Goal: Task Accomplishment & Management: Use online tool/utility

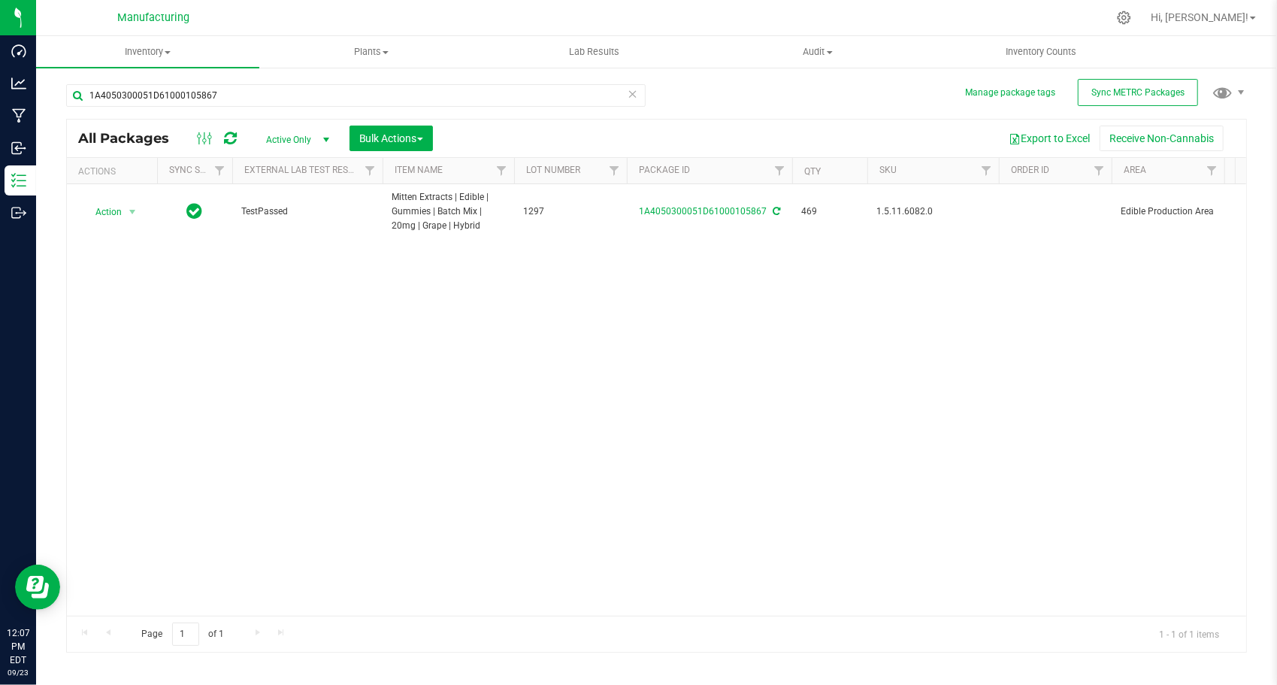
click at [331, 81] on div "1A4050300051D61000105867" at bounding box center [361, 95] width 591 height 48
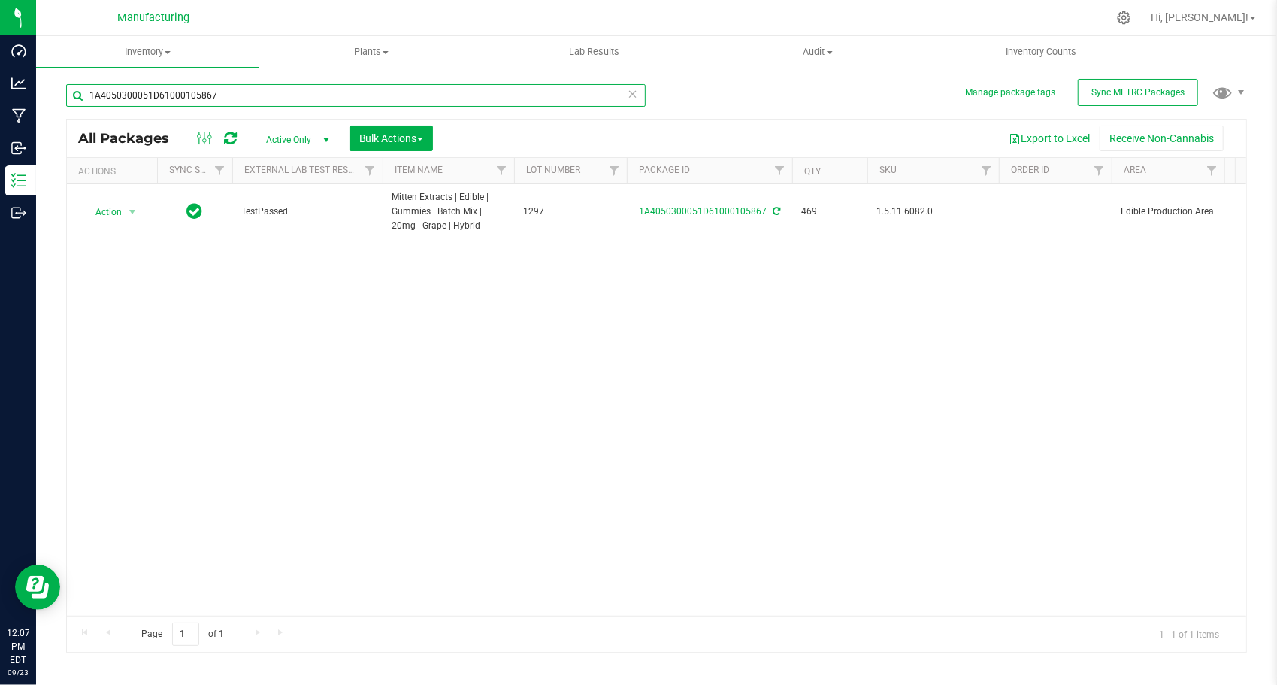
click at [334, 89] on input "1A4050300051D61000105867" at bounding box center [355, 95] width 579 height 23
paste input "26155"
type input "1A4050300051D61000126155"
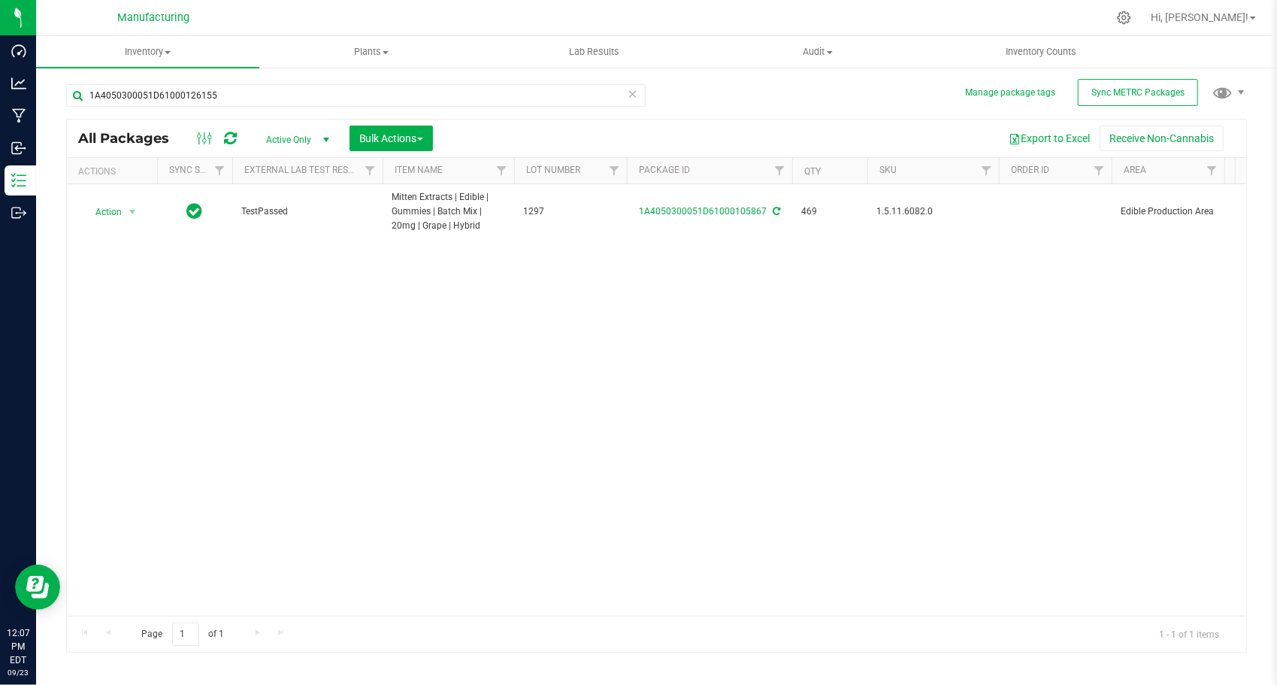
click at [419, 314] on div "Action Action Adjust qty Create package Edit attributes Global inventory Locate…" at bounding box center [656, 399] width 1179 height 431
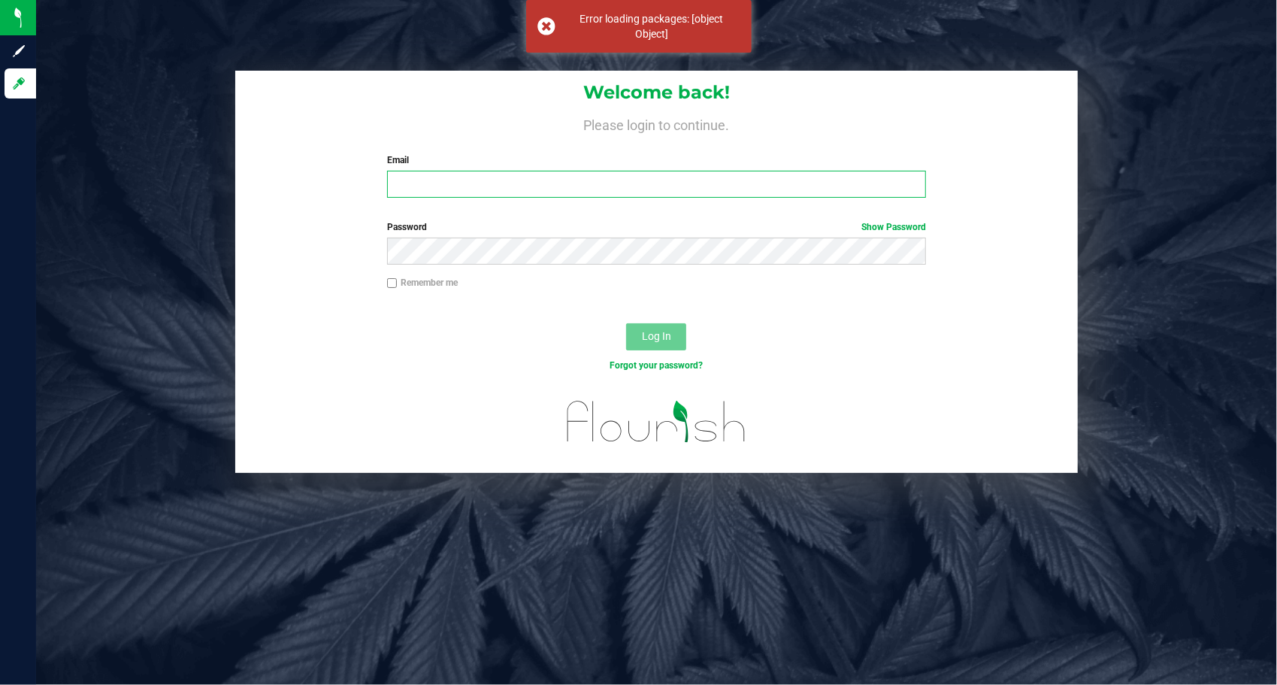
type input "[EMAIL_ADDRESS][DOMAIN_NAME]"
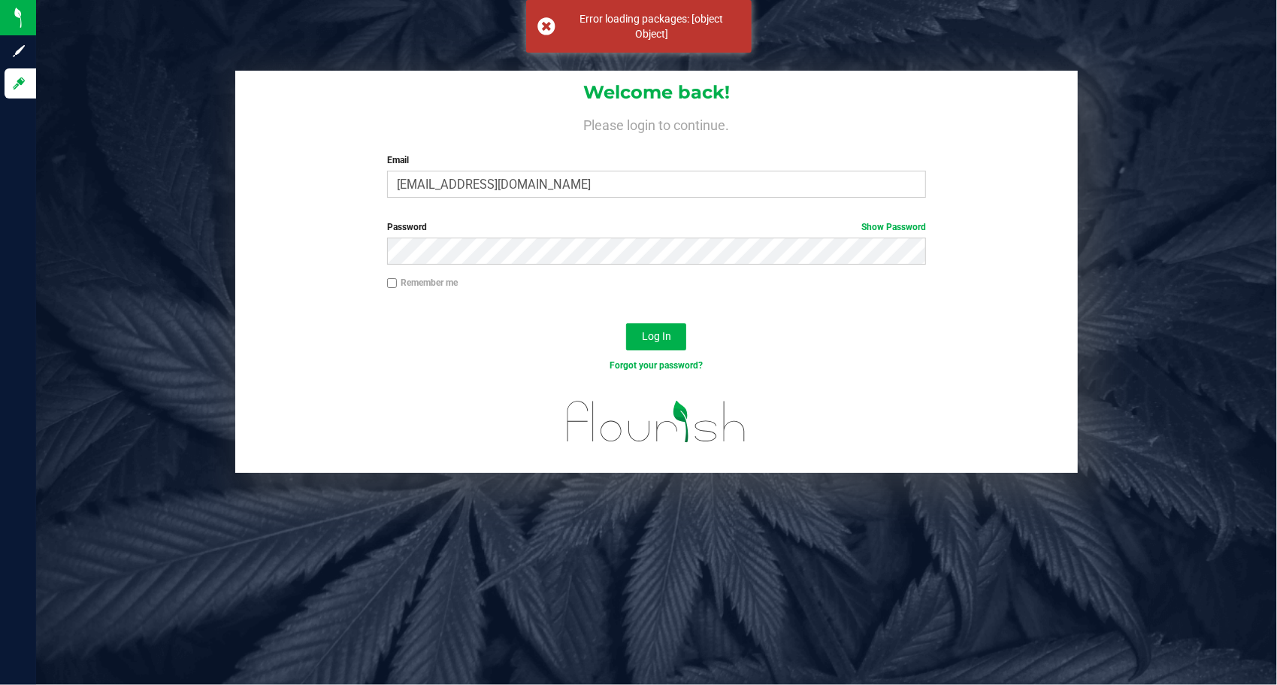
click at [395, 284] on input "Remember me" at bounding box center [392, 283] width 11 height 11
checkbox input "true"
click at [643, 340] on span "Log In" at bounding box center [656, 336] width 29 height 12
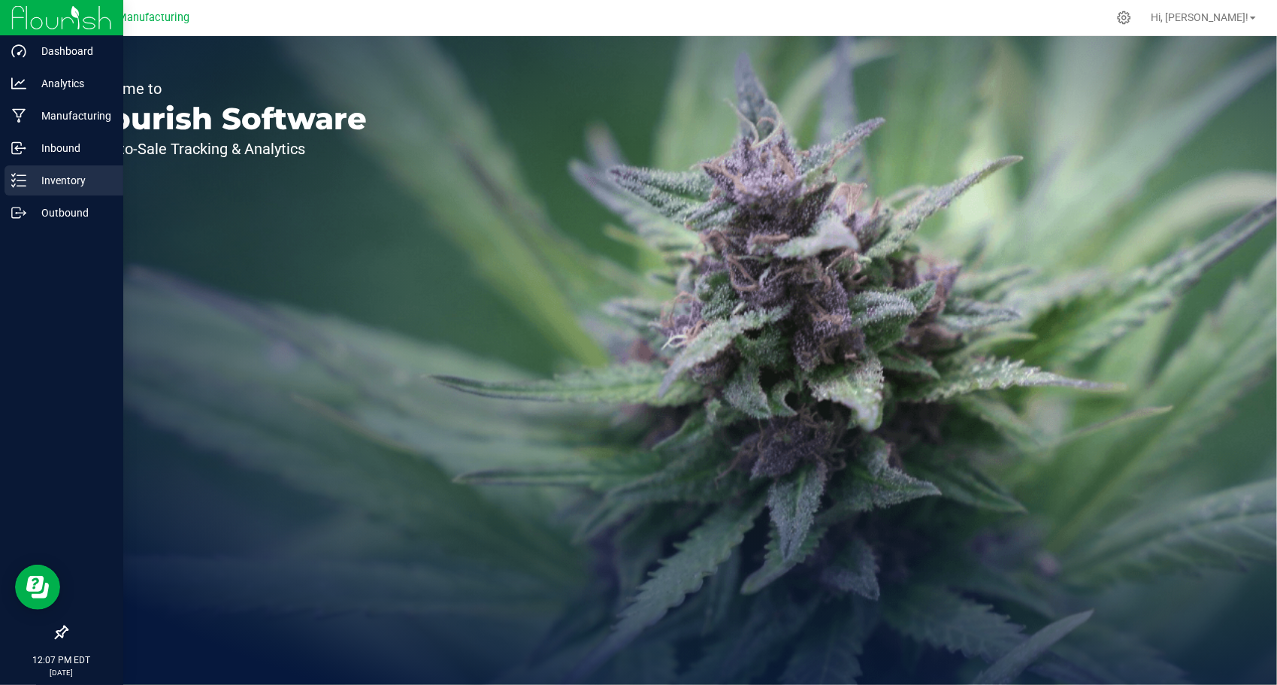
click at [53, 182] on p "Inventory" at bounding box center [71, 180] width 90 height 18
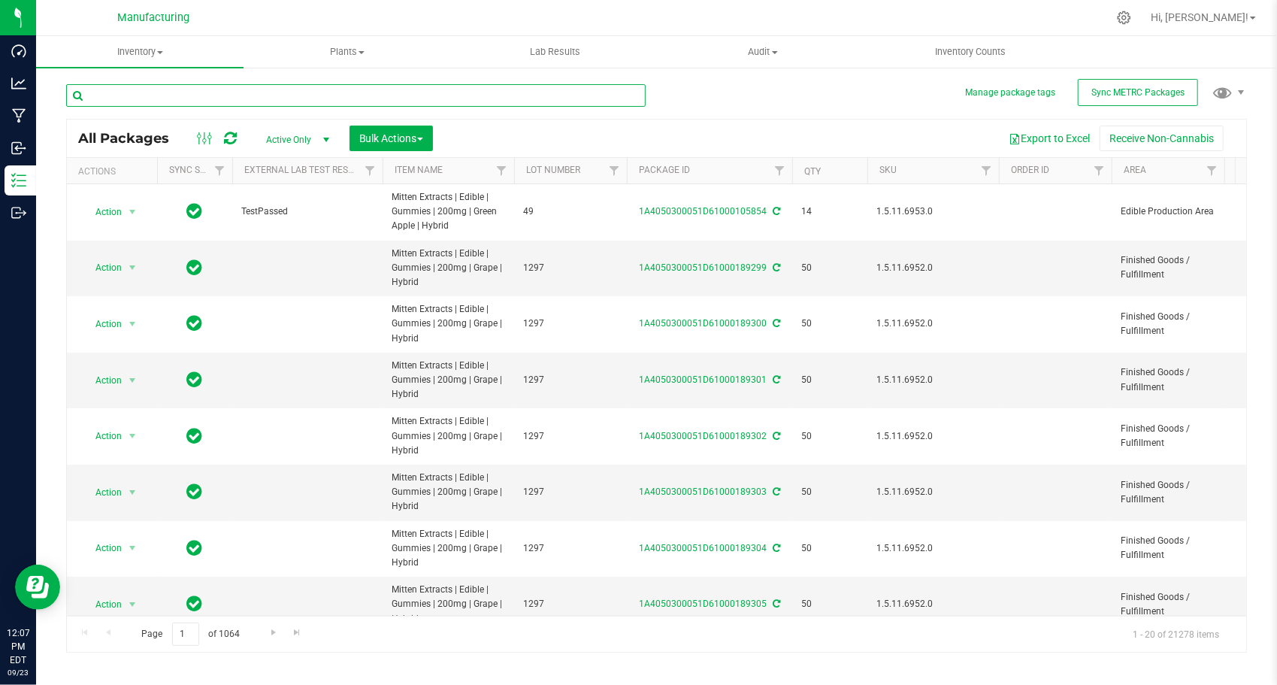
click at [277, 86] on input "text" at bounding box center [355, 95] width 579 height 23
paste input "1A4050300051D61000126155"
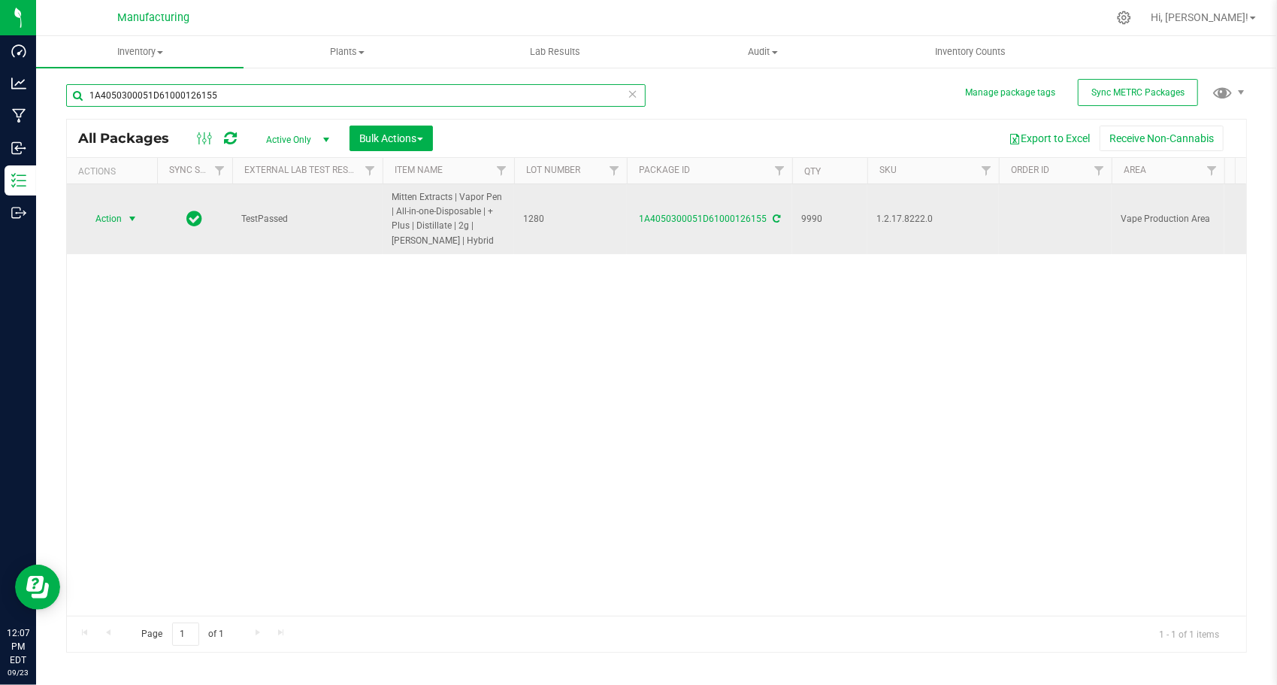
type input "1A4050300051D61000126155"
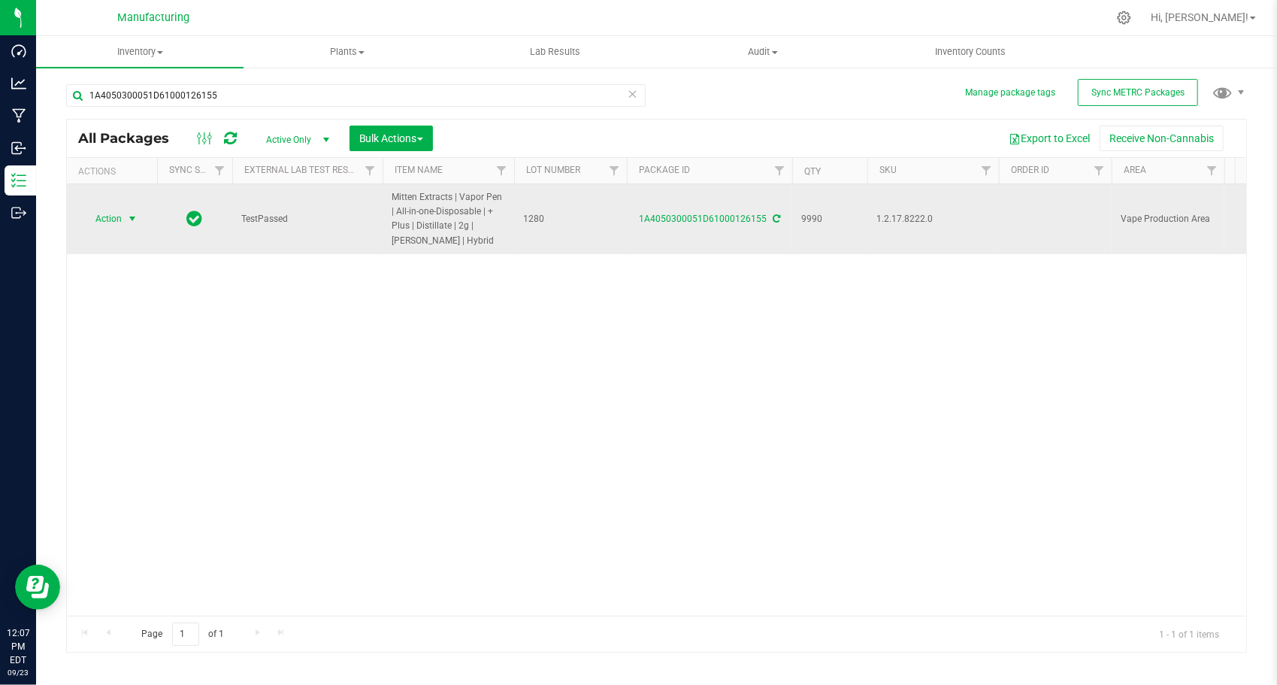
click at [135, 216] on span "select" at bounding box center [132, 219] width 12 height 12
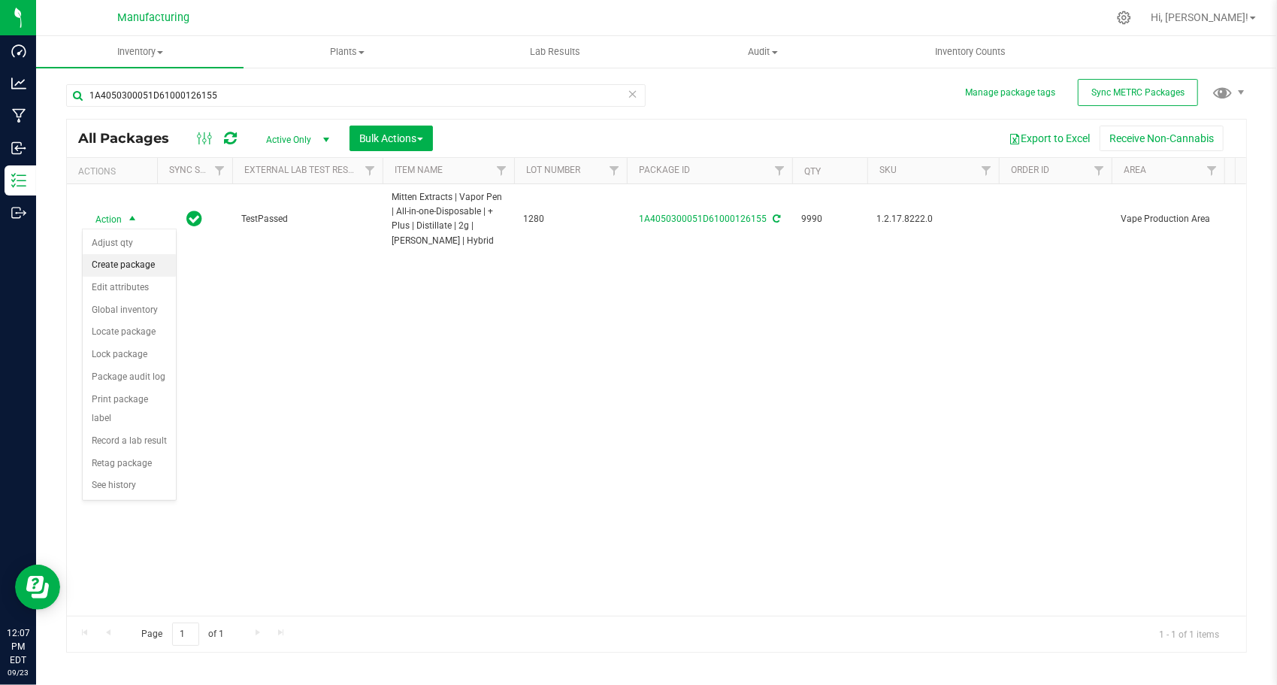
click at [153, 265] on li "Create package" at bounding box center [129, 265] width 93 height 23
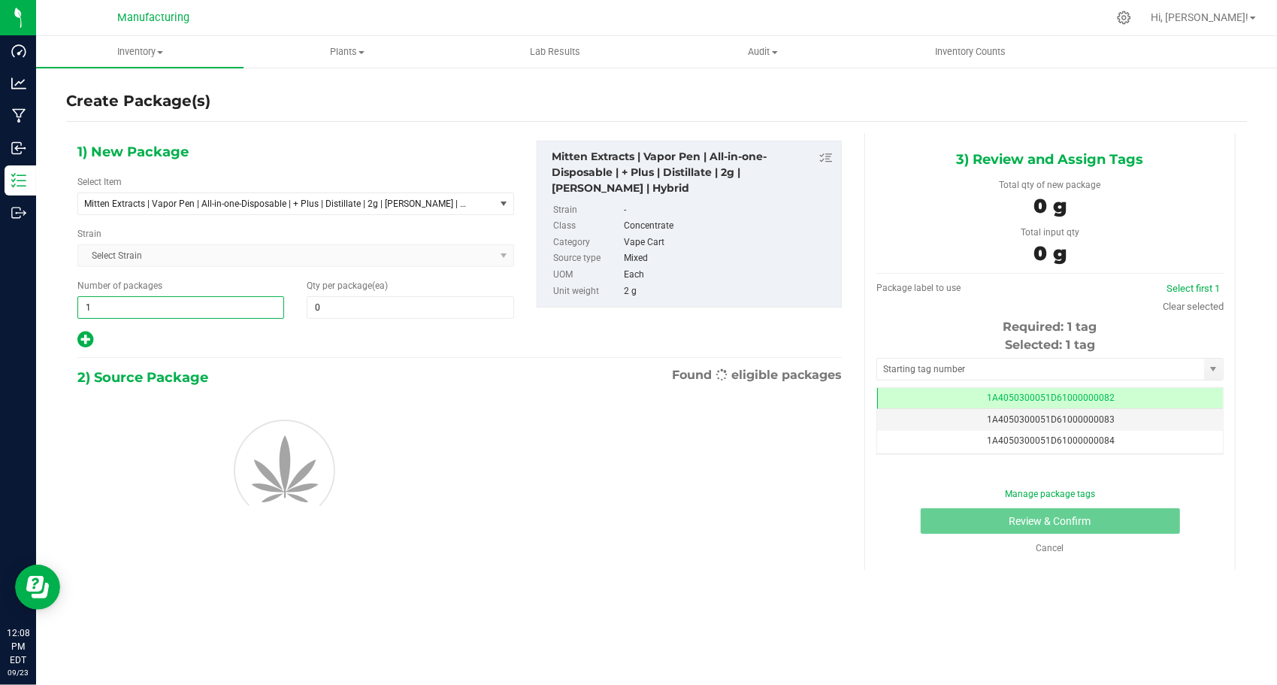
click at [191, 306] on span "1 1" at bounding box center [180, 307] width 207 height 23
type input "198"
click at [374, 314] on span at bounding box center [410, 307] width 207 height 23
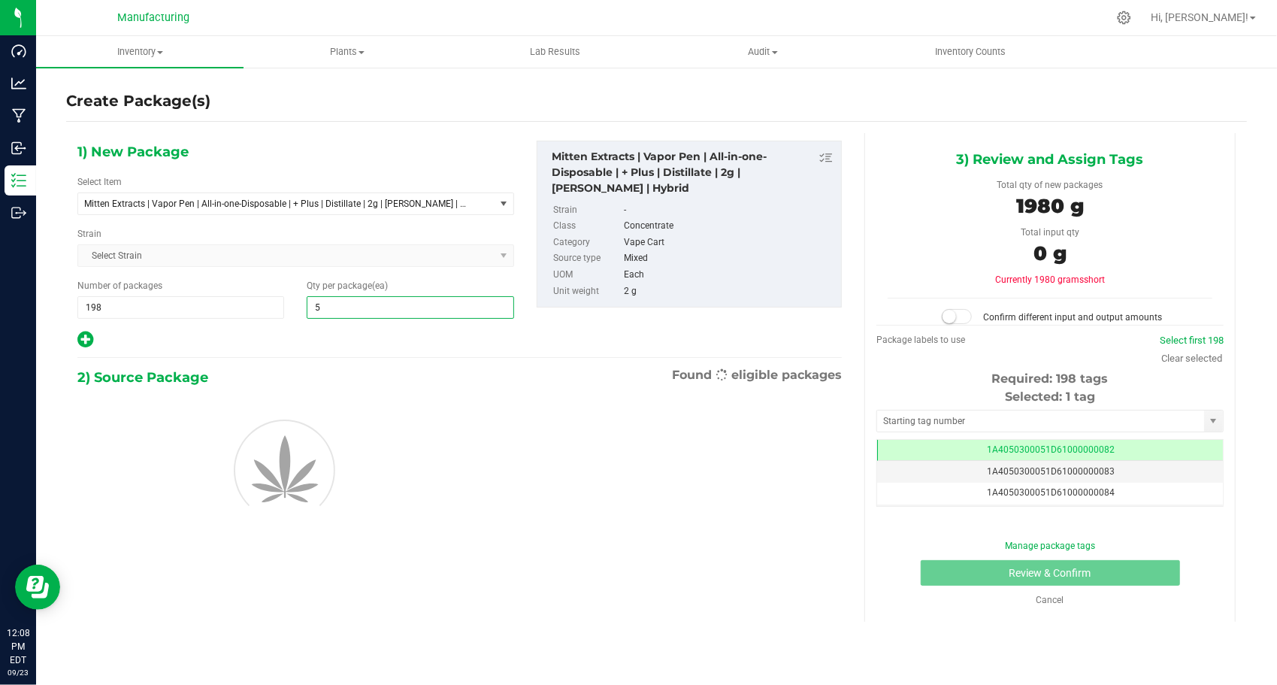
type input "50"
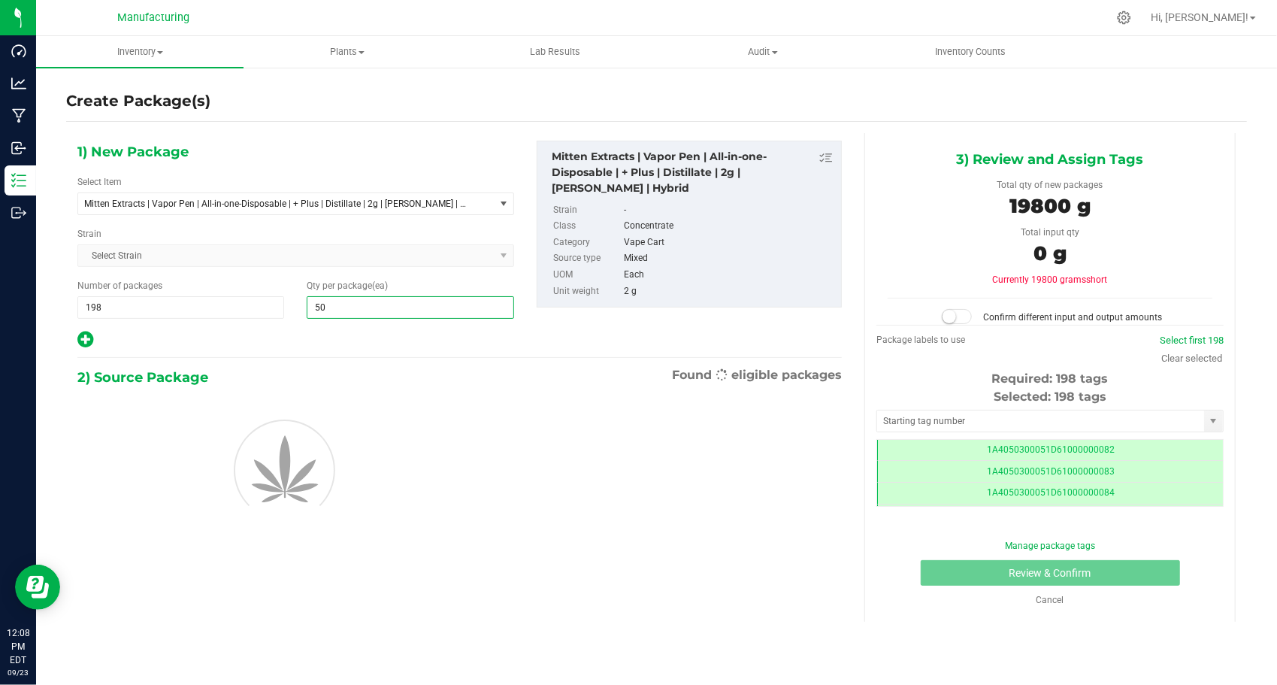
type input "50"
click at [301, 335] on div at bounding box center [295, 340] width 437 height 20
click at [1012, 422] on input "text" at bounding box center [1040, 420] width 327 height 21
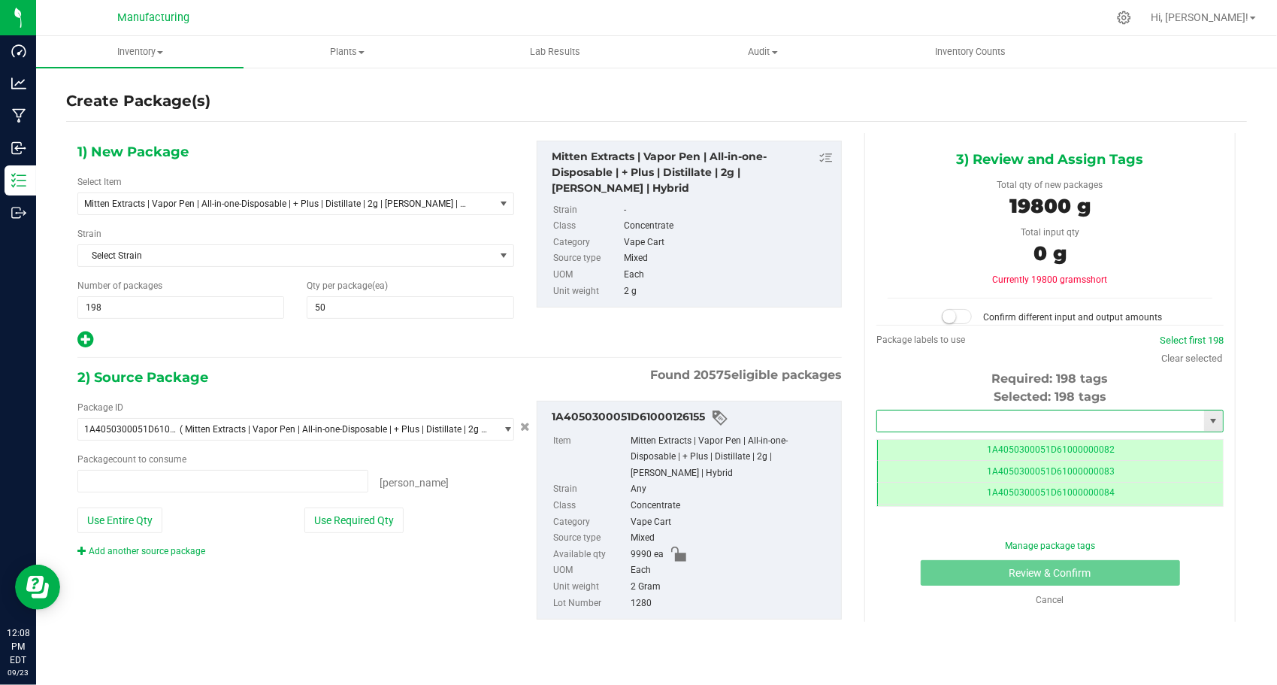
type input "0 ea"
click at [1017, 440] on li "1A4050300051D61000189521" at bounding box center [1050, 444] width 346 height 23
type input "1A4050300051D61000189521"
click at [395, 526] on button "Use Required Qty" at bounding box center [353, 520] width 99 height 26
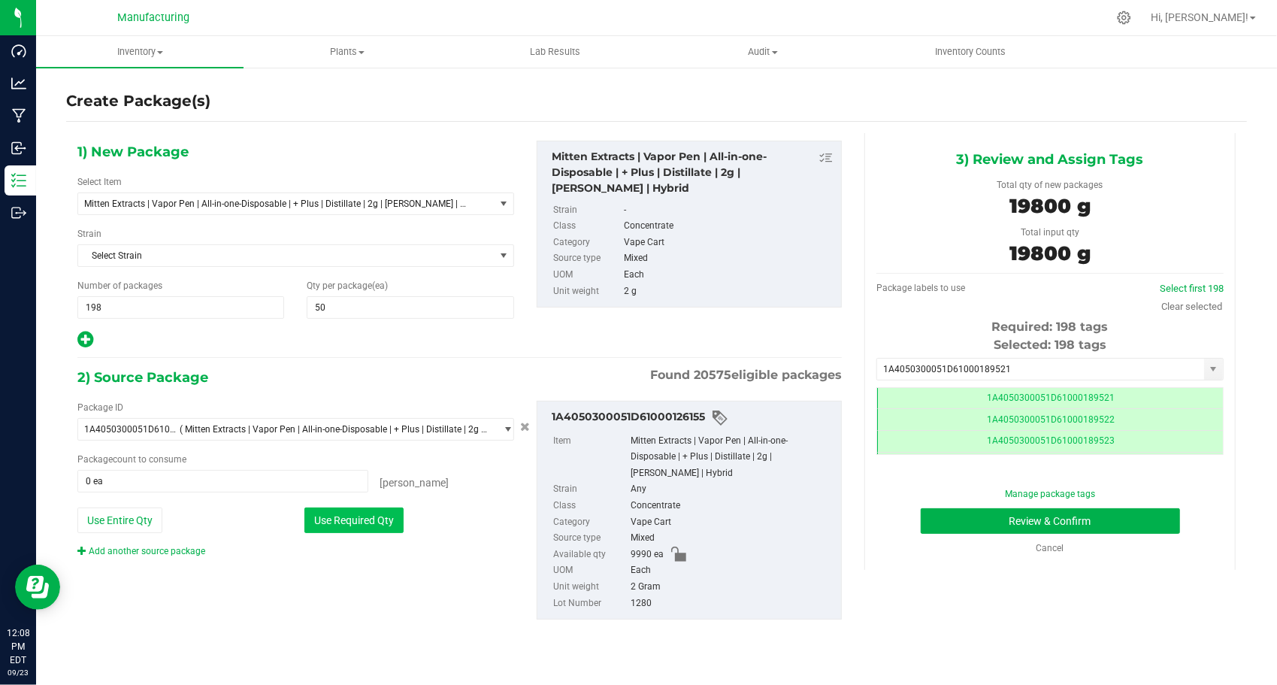
type input "9900 ea"
click at [927, 528] on button "Review & Confirm" at bounding box center [1050, 521] width 259 height 26
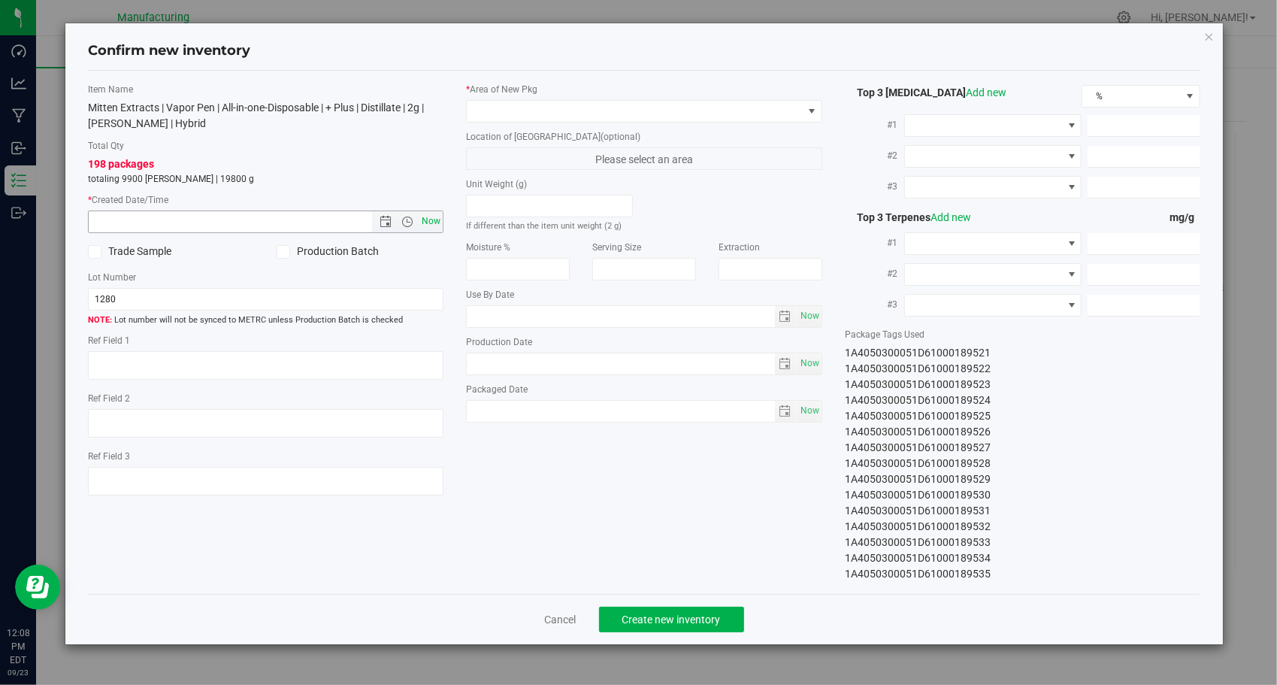
click at [425, 225] on span "Now" at bounding box center [432, 221] width 26 height 22
type input "[DATE] 12:08 PM"
click at [676, 116] on span at bounding box center [635, 111] width 336 height 21
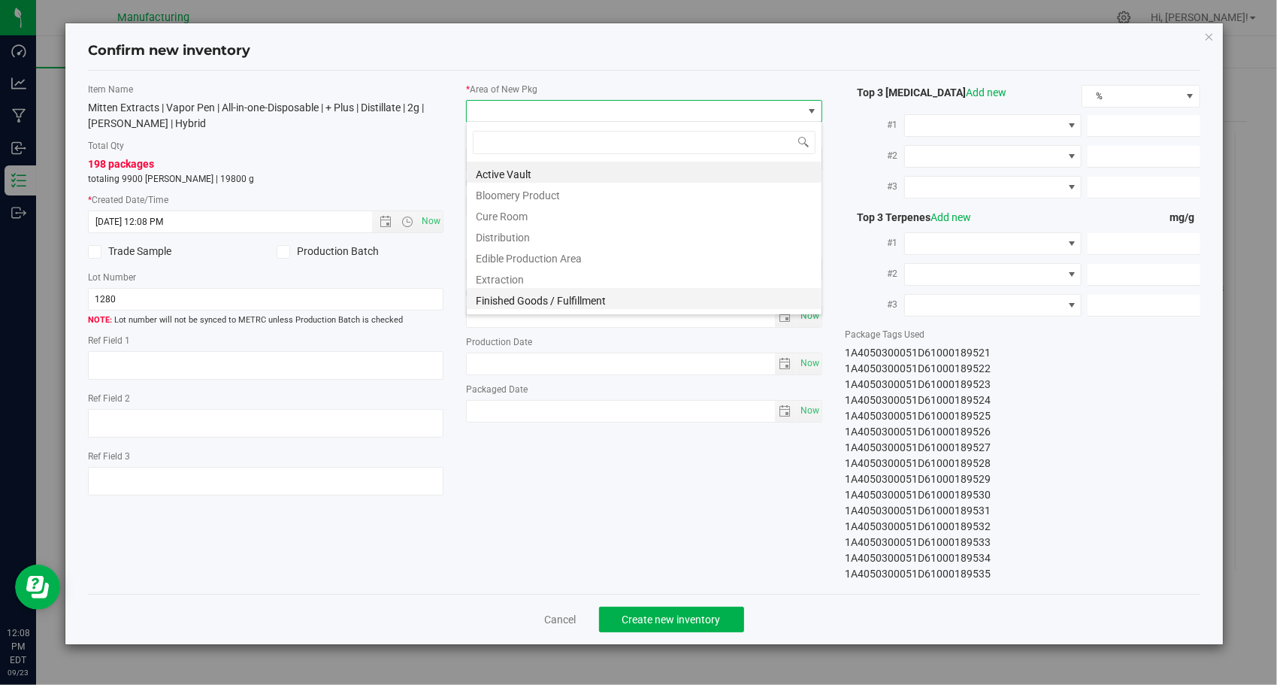
click at [622, 289] on li "Finished Goods / Fulfillment" at bounding box center [644, 298] width 355 height 21
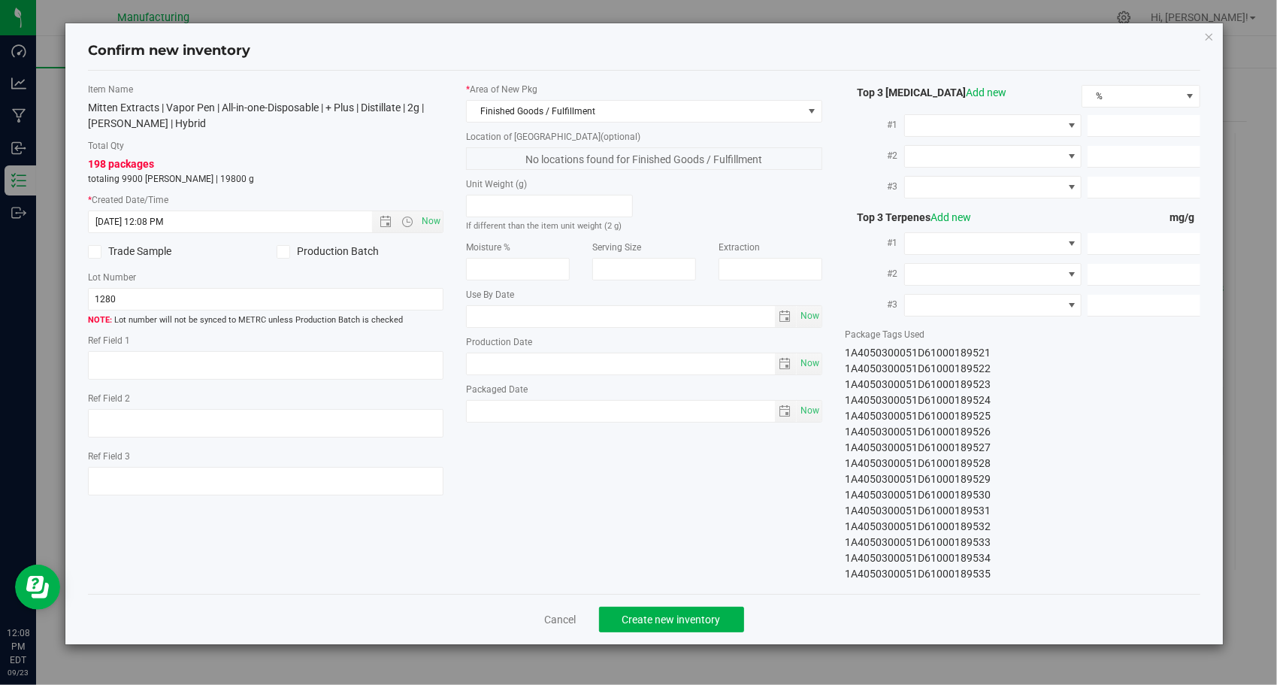
click at [679, 468] on div "Item Name Mitten Extracts | Vapor Pen | All-in-one-Disposable | + Plus | Distil…" at bounding box center [645, 332] width 1136 height 499
click at [718, 609] on button "Create new inventory" at bounding box center [671, 620] width 145 height 26
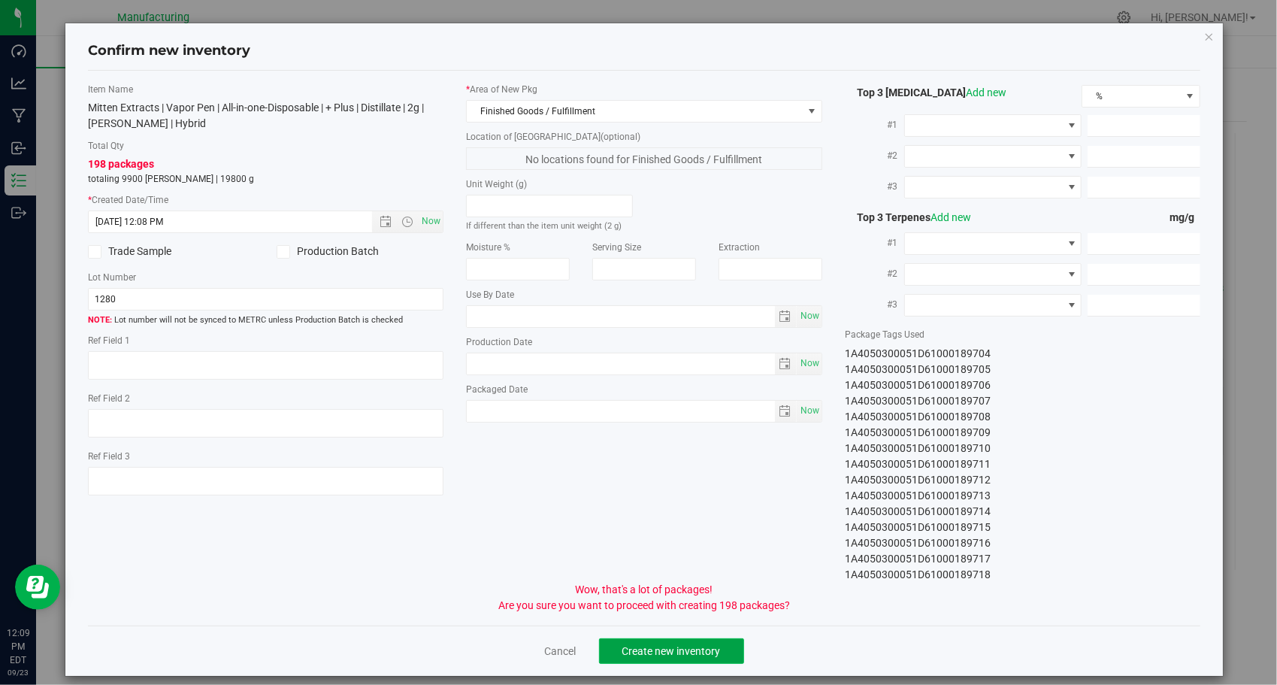
drag, startPoint x: 696, startPoint y: 642, endPoint x: 689, endPoint y: 660, distance: 19.3
click at [696, 645] on span "Create new inventory" at bounding box center [671, 651] width 98 height 12
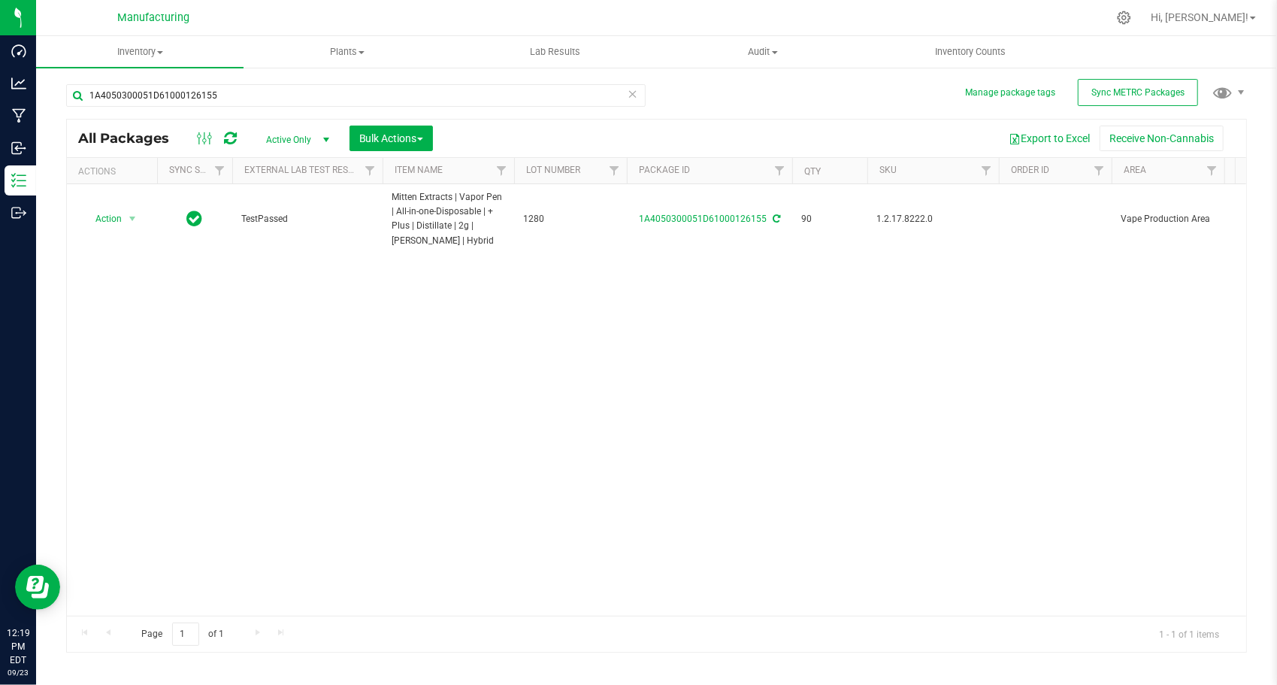
click at [631, 94] on icon at bounding box center [633, 93] width 11 height 18
